Goal: Find specific page/section: Find specific page/section

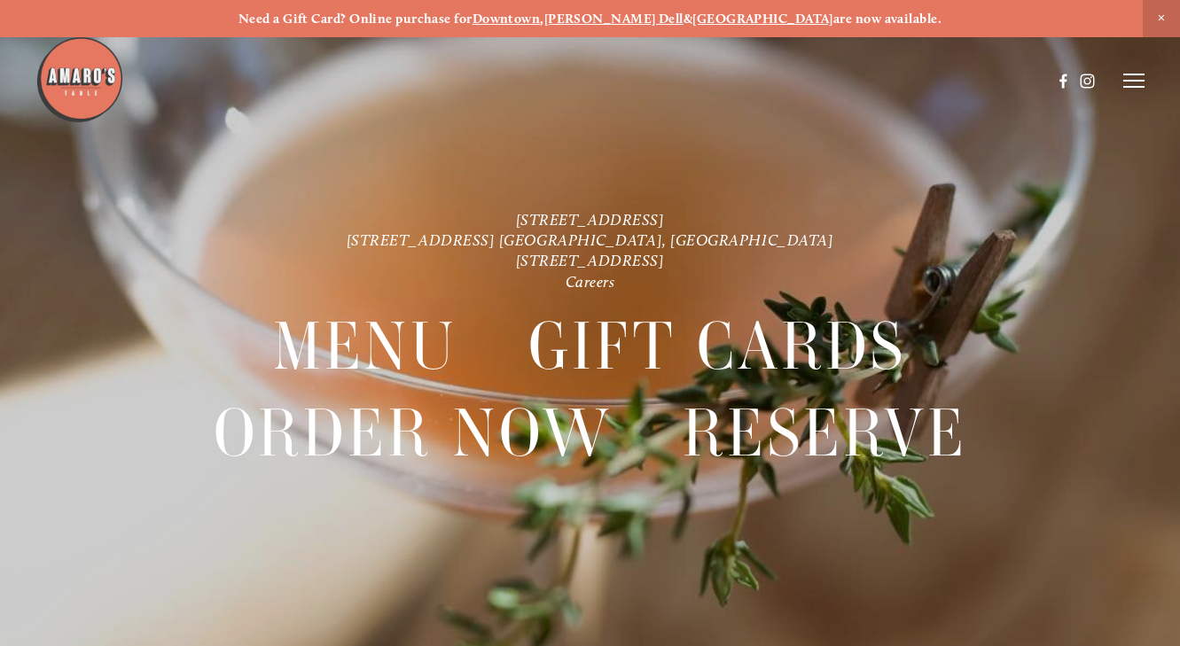
scroll to position [-8, 0]
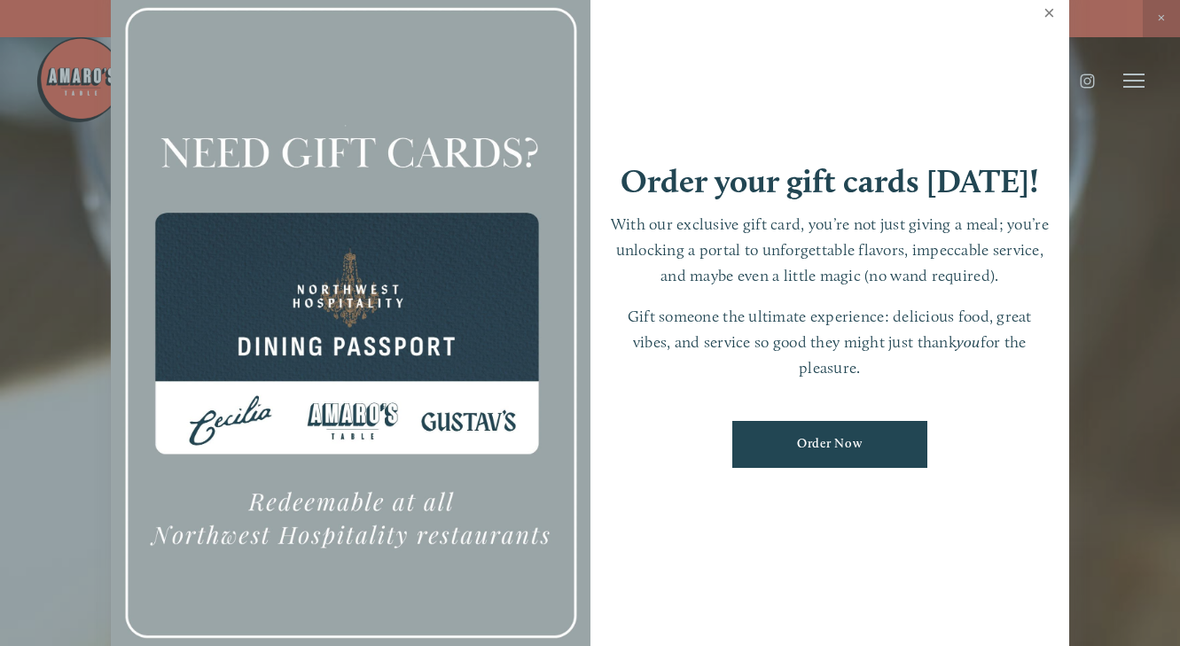
click at [1047, 25] on link "Close" at bounding box center [1049, 15] width 35 height 50
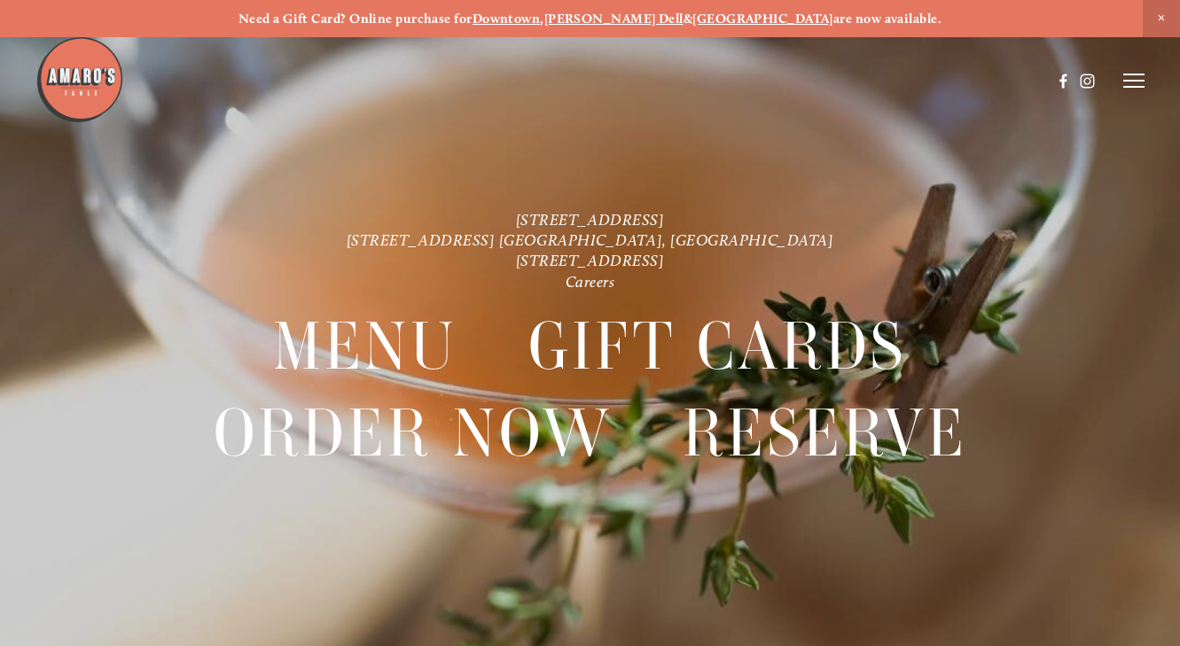
scroll to position [0, 0]
click at [541, 17] on strong "Downtown" at bounding box center [506, 19] width 68 height 16
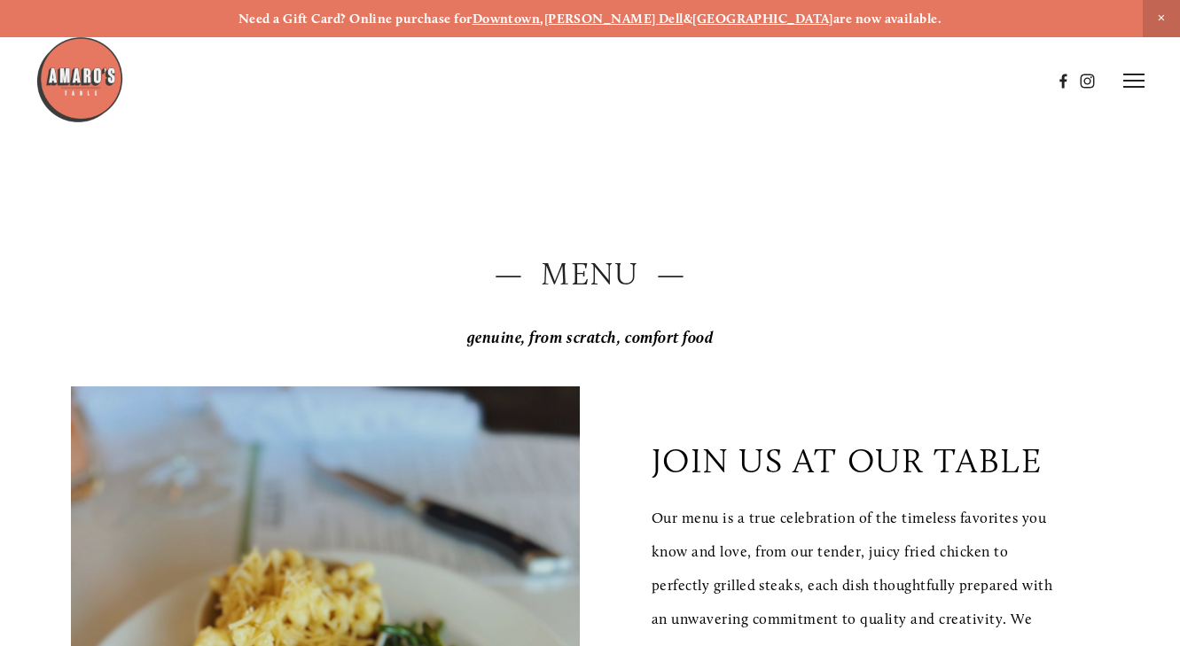
click at [541, 18] on strong "Downtown" at bounding box center [506, 19] width 68 height 16
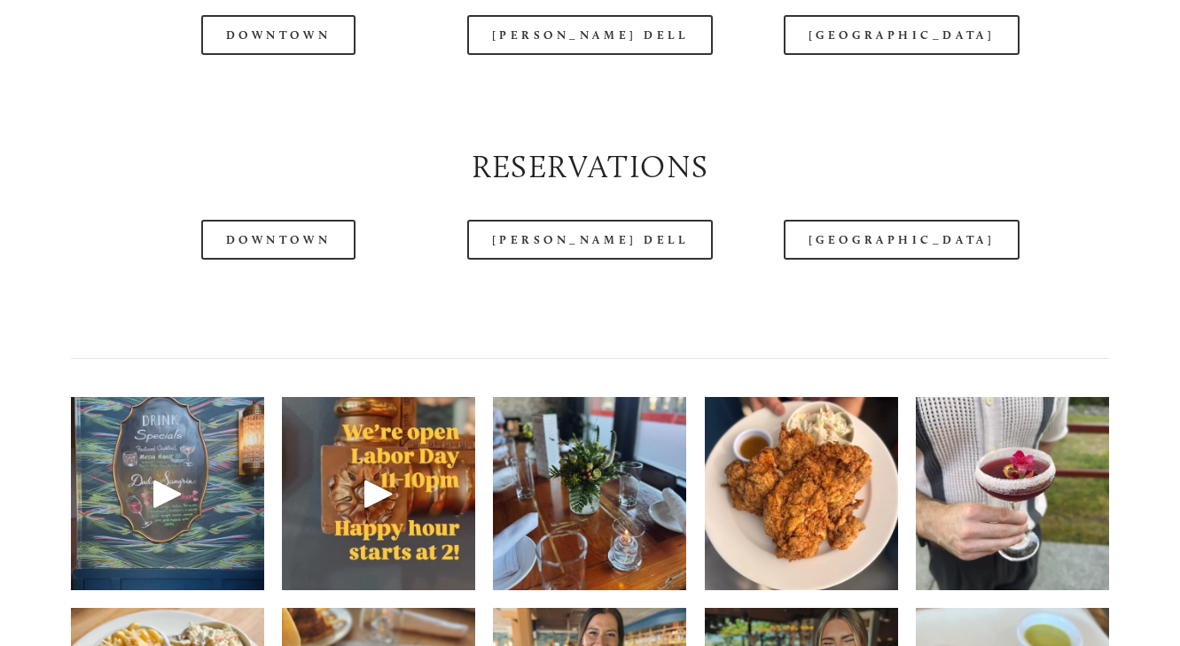
scroll to position [2105, 0]
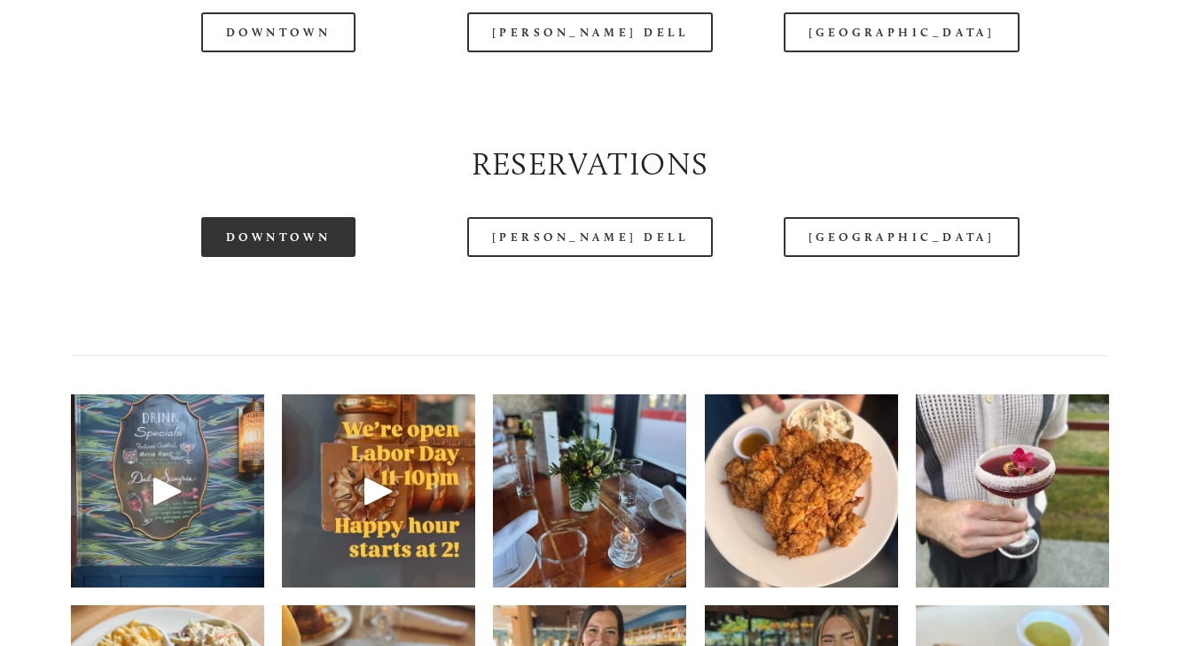
click at [298, 217] on link "Downtown" at bounding box center [278, 237] width 154 height 40
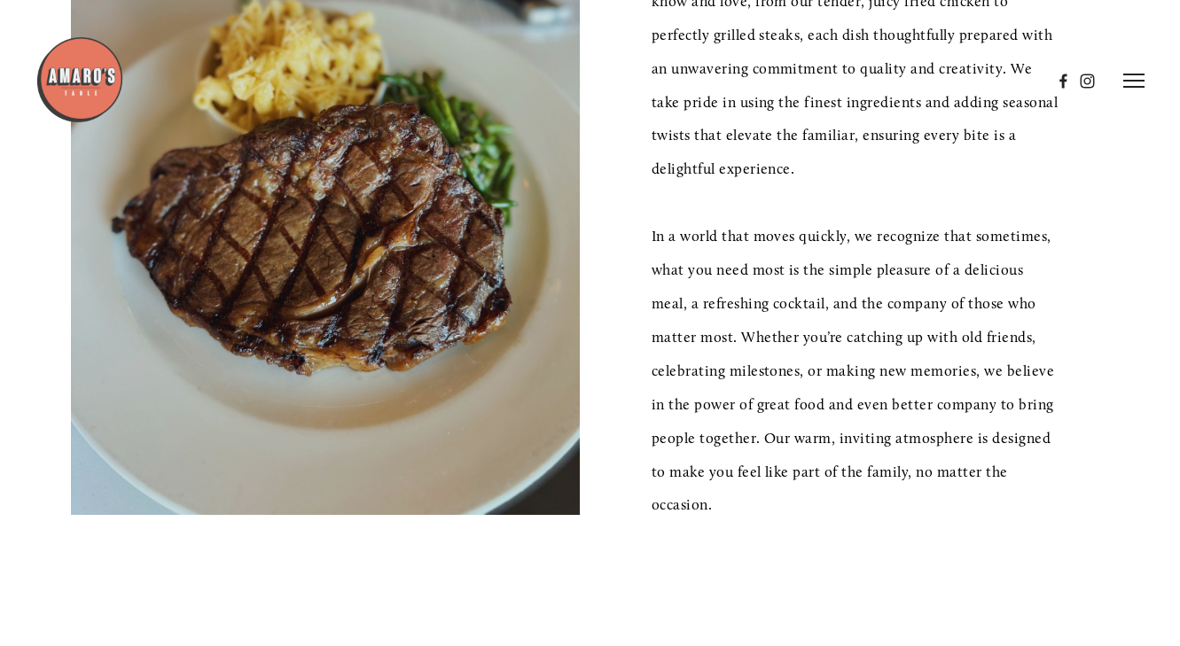
scroll to position [529, 0]
